Goal: Task Accomplishment & Management: Use online tool/utility

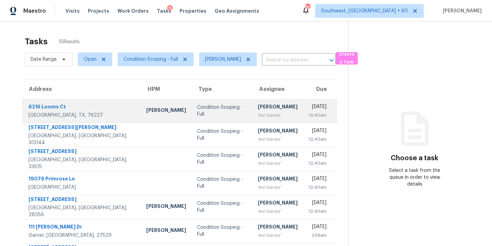
click at [212, 114] on div "Condition Scoping - Full" at bounding box center [222, 111] width 50 height 14
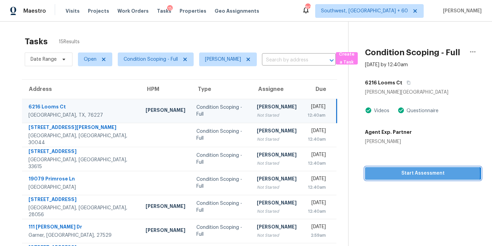
click at [403, 175] on span "Start Assessment" at bounding box center [423, 173] width 105 height 9
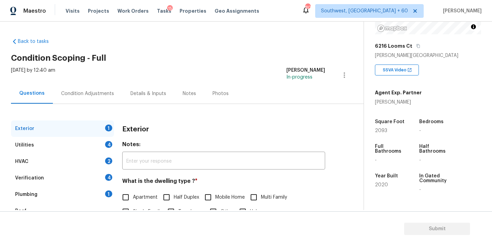
scroll to position [31, 0]
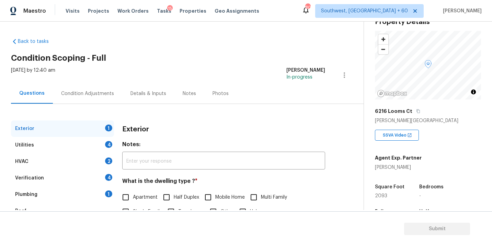
click at [415, 108] on div "6216 Looms Ct" at bounding box center [428, 111] width 106 height 12
click at [417, 111] on icon "button" at bounding box center [419, 111] width 4 height 4
click at [243, 148] on h4 "Notes:" at bounding box center [223, 146] width 203 height 10
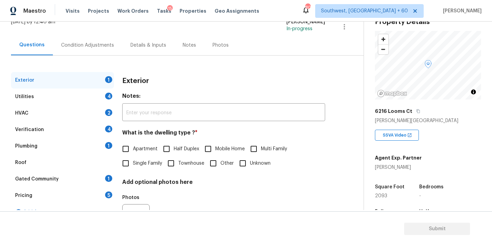
scroll to position [61, 0]
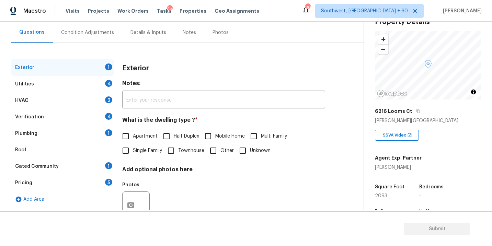
click at [136, 149] on span "Single Family" at bounding box center [147, 150] width 29 height 7
click at [133, 149] on input "Single Family" at bounding box center [126, 151] width 14 height 14
checkbox input "true"
click at [76, 86] on div "Utilities 4" at bounding box center [62, 84] width 103 height 16
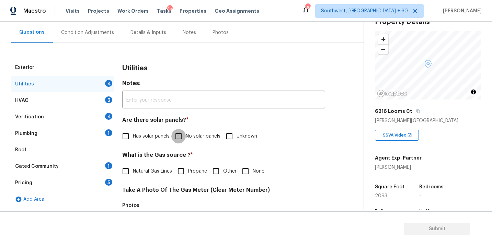
click at [180, 137] on input "No solar panels" at bounding box center [178, 136] width 14 height 14
checkbox input "true"
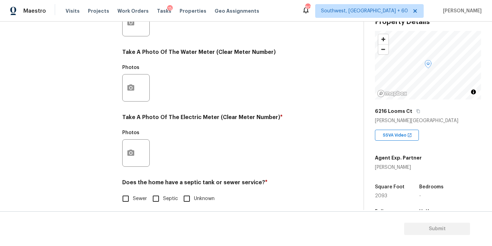
scroll to position [271, 0]
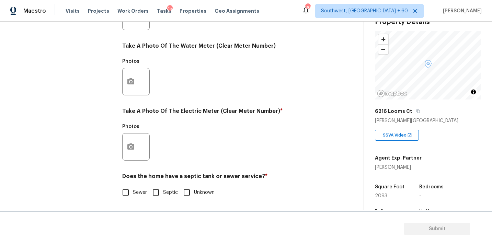
click at [140, 199] on label "Sewer" at bounding box center [133, 193] width 29 height 14
click at [133, 199] on input "Sewer" at bounding box center [126, 193] width 14 height 14
checkbox input "true"
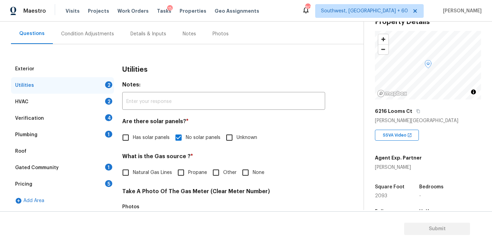
scroll to position [9, 0]
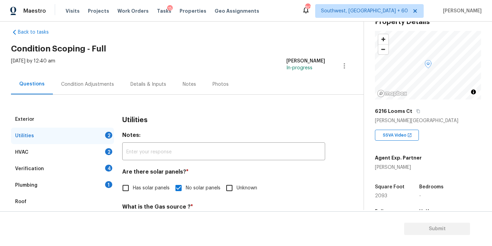
click at [74, 183] on div "Plumbing 1" at bounding box center [62, 185] width 103 height 16
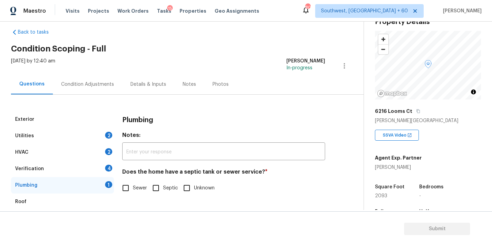
click at [144, 190] on span "Sewer" at bounding box center [140, 188] width 14 height 7
click at [133, 190] on input "Sewer" at bounding box center [126, 188] width 14 height 14
checkbox input "true"
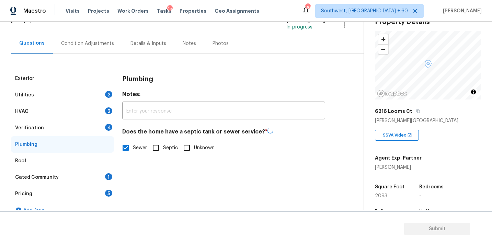
scroll to position [61, 0]
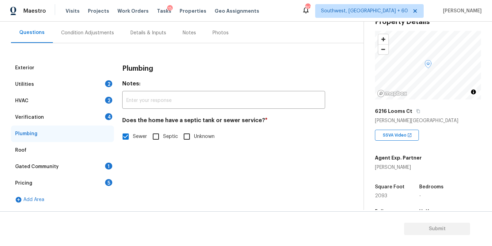
click at [82, 164] on div "Gated Community 1" at bounding box center [62, 167] width 103 height 16
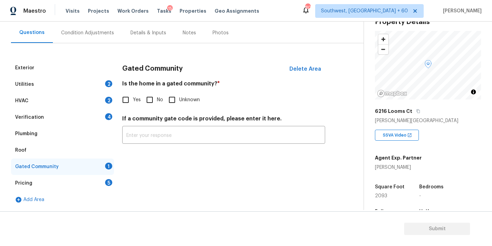
click at [151, 99] on input "No" at bounding box center [150, 100] width 14 height 14
checkbox input "true"
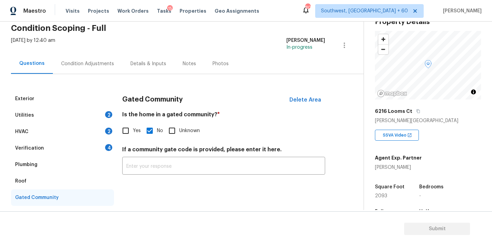
click at [97, 64] on div "Condition Adjustments" at bounding box center [87, 63] width 53 height 7
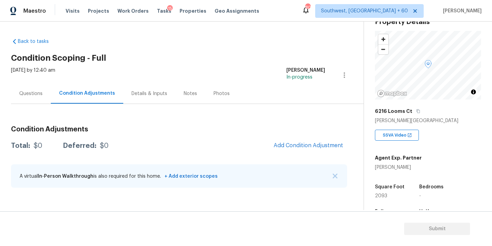
click at [242, 123] on div "Condition Adjustments Total: $0 Deferred: $0 Add Condition Adjustment A virtual…" at bounding box center [179, 158] width 336 height 74
click at [24, 86] on div "Questions" at bounding box center [31, 94] width 40 height 20
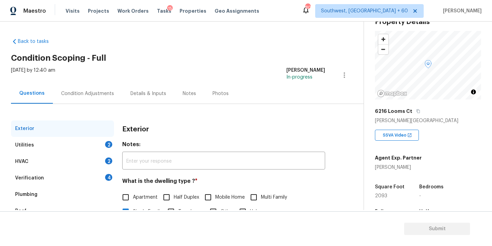
click at [94, 100] on div "Condition Adjustments" at bounding box center [87, 94] width 69 height 20
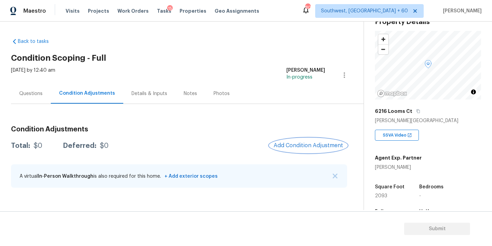
click at [301, 144] on span "Add Condition Adjustment" at bounding box center [308, 146] width 69 height 6
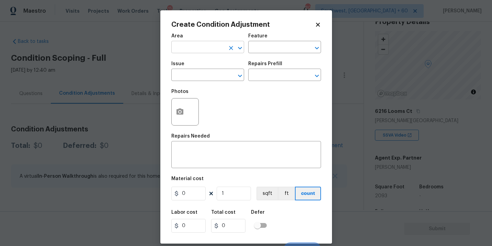
click at [212, 48] on input "text" at bounding box center [198, 48] width 54 height 11
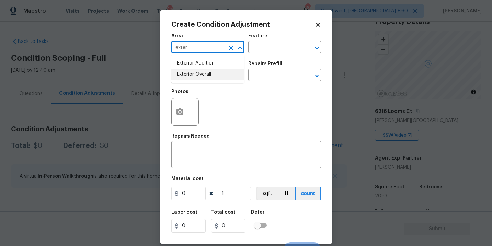
click at [214, 79] on li "Exterior Overall" at bounding box center [207, 74] width 73 height 11
type input "Exterior Overall"
click at [262, 60] on div "Issue ​ Repairs Prefill ​" at bounding box center [246, 71] width 150 height 28
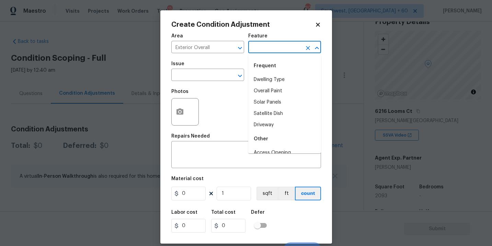
click at [268, 53] on input "text" at bounding box center [275, 48] width 54 height 11
click at [270, 73] on div "Other" at bounding box center [284, 66] width 73 height 16
click at [264, 76] on li "Deck" at bounding box center [284, 79] width 73 height 11
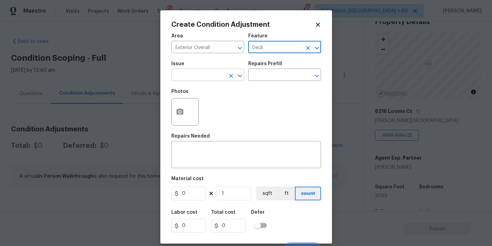
type input "Deck"
click at [206, 75] on input "text" at bounding box center [198, 75] width 54 height 11
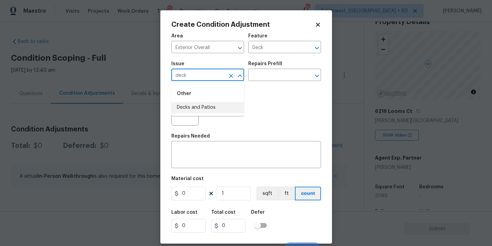
click at [209, 106] on li "Decks and Patios" at bounding box center [207, 107] width 73 height 11
type input "Decks and Patios"
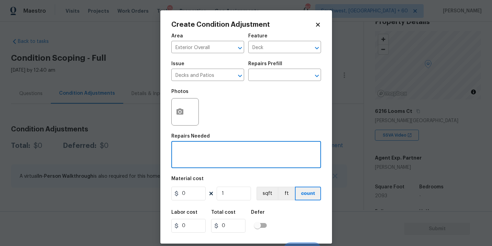
click at [209, 158] on textarea at bounding box center [247, 155] width 142 height 14
type textarea "Decking repaint"
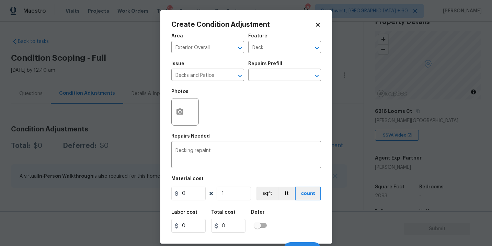
click at [243, 113] on div "Photos" at bounding box center [246, 107] width 150 height 45
drag, startPoint x: 198, startPoint y: 193, endPoint x: 158, endPoint y: 193, distance: 39.2
click at [158, 193] on div "Create Condition Adjustment Area Exterior Overall ​ Feature Deck ​ Issue Decks …" at bounding box center [246, 123] width 492 height 246
type input "800"
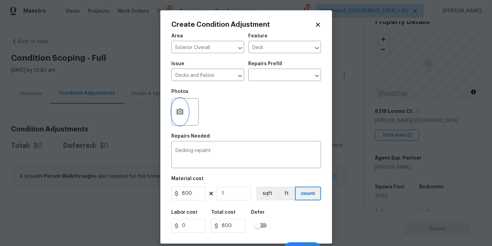
click at [182, 118] on button "button" at bounding box center [180, 112] width 16 height 27
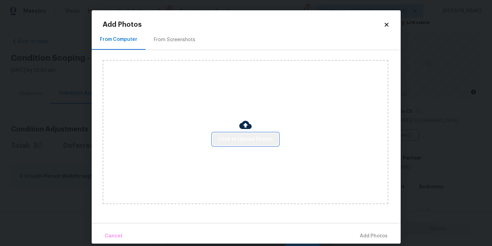
click at [252, 140] on span "Click to Upload Photos" at bounding box center [245, 139] width 55 height 9
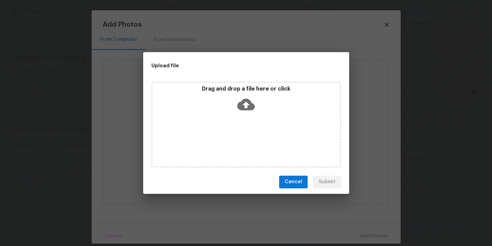
click at [248, 115] on div "Drag and drop a file here or click" at bounding box center [247, 125] width 190 height 86
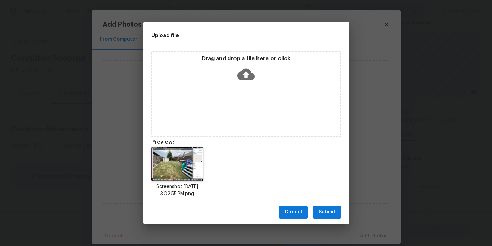
click at [326, 209] on span "Submit" at bounding box center [327, 212] width 17 height 9
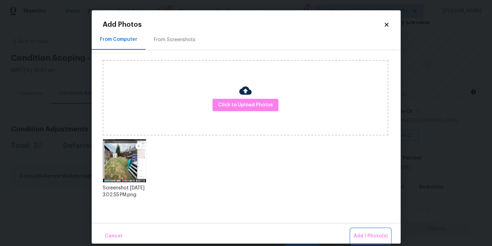
click at [359, 231] on button "Add 1 Photo(s)" at bounding box center [371, 236] width 40 height 15
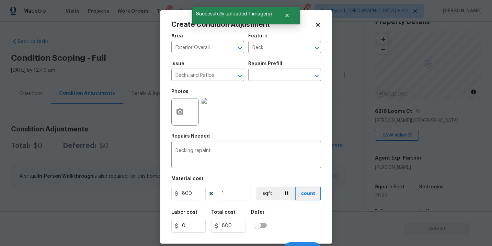
click at [299, 212] on div "Labor cost 0 Total cost 800 Defer" at bounding box center [246, 221] width 150 height 31
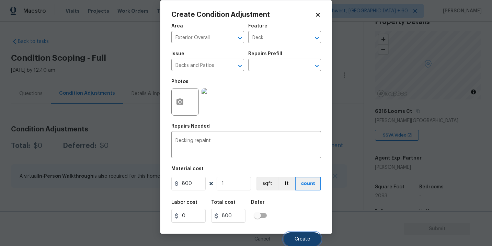
click at [302, 239] on span "Create" at bounding box center [302, 239] width 15 height 5
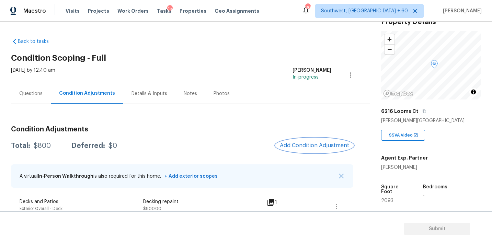
scroll to position [11, 0]
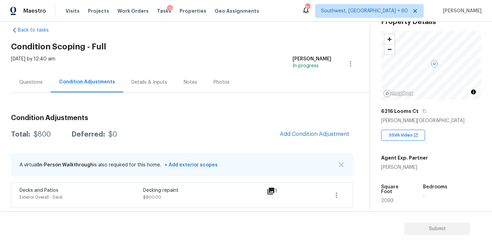
click at [36, 86] on div "Questions" at bounding box center [31, 82] width 40 height 20
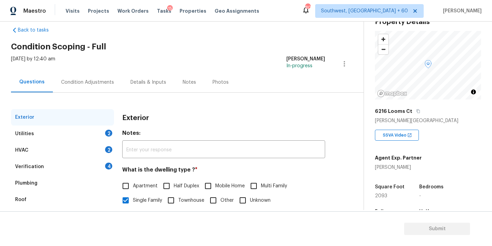
click at [59, 135] on div "Utilities 2" at bounding box center [62, 134] width 103 height 16
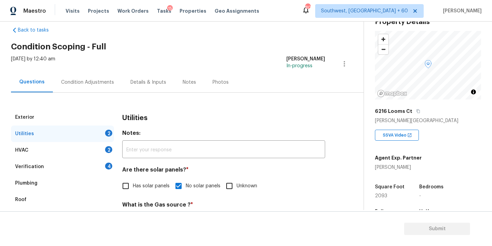
scroll to position [50, 0]
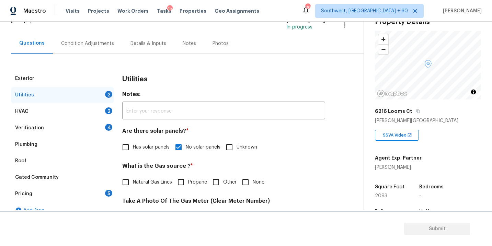
click at [130, 180] on input "Natural Gas Lines" at bounding box center [126, 182] width 14 height 14
checkbox input "true"
click at [101, 52] on div "Condition Adjustments" at bounding box center [87, 43] width 69 height 20
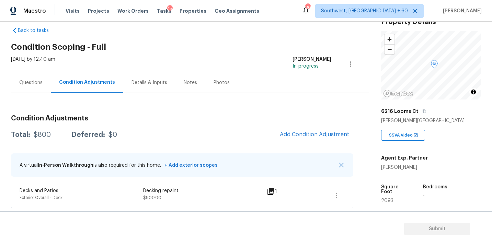
scroll to position [11, 0]
click at [312, 130] on button "Add Condition Adjustment" at bounding box center [315, 134] width 78 height 14
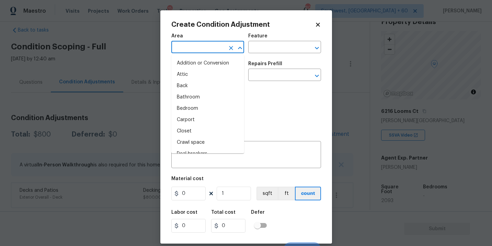
click at [213, 53] on input "text" at bounding box center [198, 48] width 54 height 11
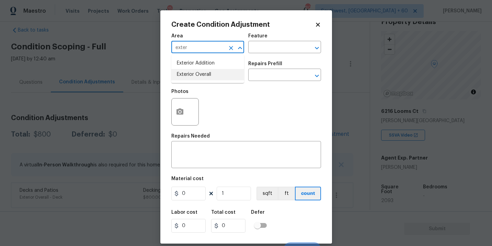
click at [215, 72] on li "Exterior Overall" at bounding box center [207, 74] width 73 height 11
type input "Exterior Overall"
click at [270, 40] on div "Feature" at bounding box center [284, 38] width 73 height 9
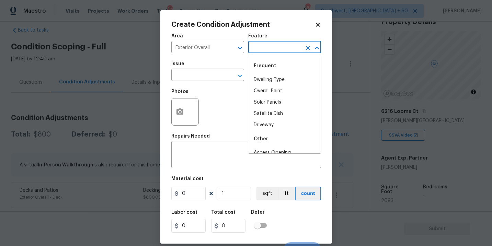
click at [269, 51] on input "text" at bounding box center [275, 48] width 54 height 11
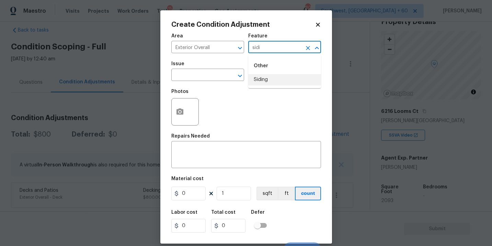
click at [289, 77] on li "Siding" at bounding box center [284, 79] width 73 height 11
type input "Siding"
click at [221, 77] on input "text" at bounding box center [198, 75] width 54 height 11
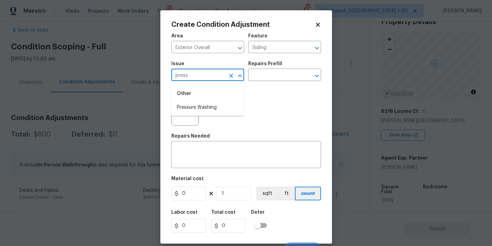
click at [217, 98] on div "Other" at bounding box center [207, 94] width 73 height 16
click at [215, 108] on li "Pressure Washing" at bounding box center [207, 107] width 73 height 11
type input "Pressure Washing"
click at [265, 87] on div "Photos" at bounding box center [246, 107] width 150 height 45
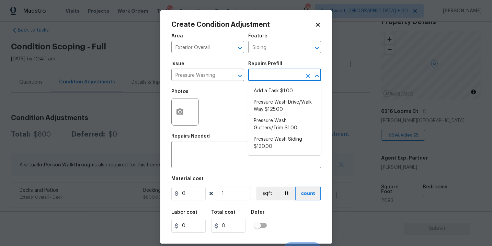
click at [285, 79] on input "text" at bounding box center [275, 75] width 54 height 11
click at [272, 146] on li "Pressure Wash Siding $130.00" at bounding box center [284, 143] width 73 height 19
type textarea "Protect areas as needed for pressure washing. Pressure wash the siding on the h…"
type input "130"
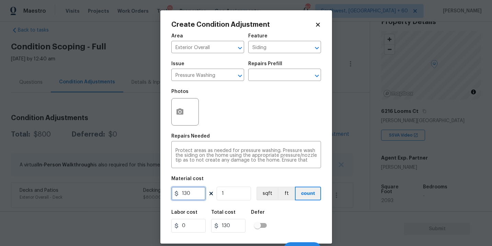
drag, startPoint x: 191, startPoint y: 196, endPoint x: 136, endPoint y: 196, distance: 54.6
click at [139, 196] on div "Create Condition Adjustment Area Exterior Overall ​ Feature Siding ​ Issue Pres…" at bounding box center [246, 123] width 492 height 246
type input "200"
click at [182, 118] on button "button" at bounding box center [180, 112] width 16 height 27
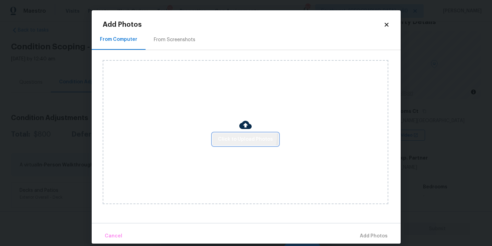
click at [233, 135] on span "Click to Upload Photos" at bounding box center [245, 139] width 55 height 9
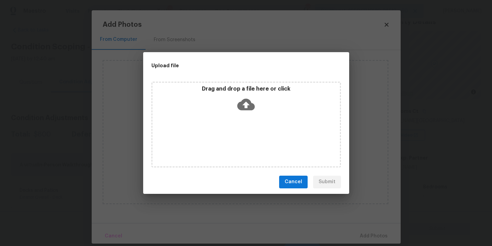
click at [250, 106] on icon at bounding box center [246, 105] width 18 height 12
